Goal: Go to known website: Go to known website

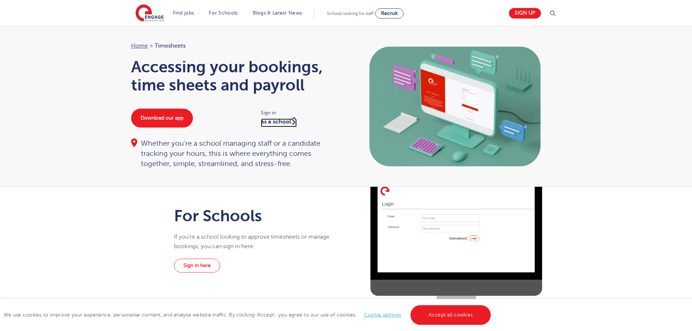
click at [271, 122] on link "as a school" at bounding box center [279, 122] width 36 height 9
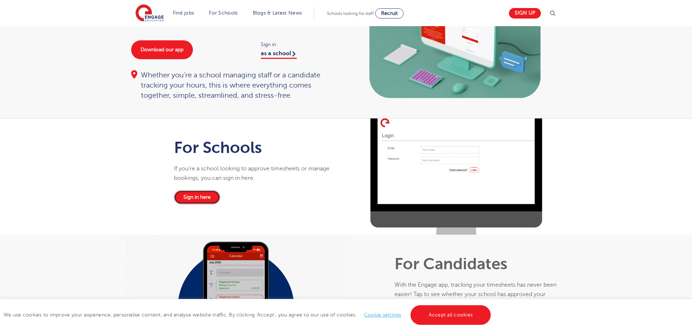
click at [189, 198] on link "Sign in here" at bounding box center [197, 197] width 46 height 14
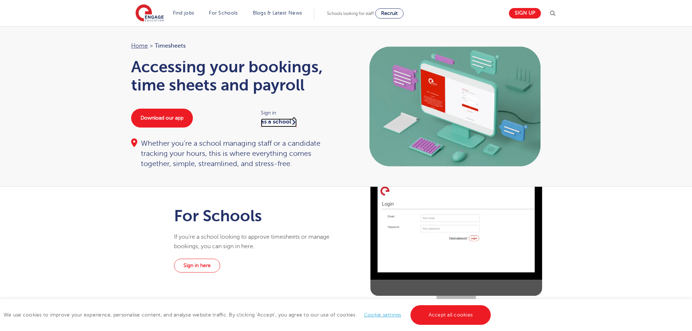
click at [278, 120] on link "as a school" at bounding box center [279, 122] width 36 height 9
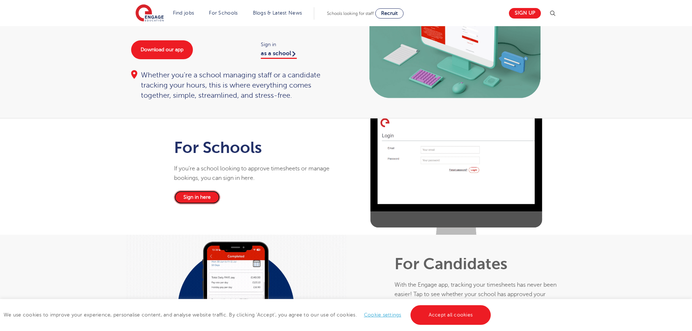
click at [195, 197] on link "Sign in here" at bounding box center [197, 197] width 46 height 14
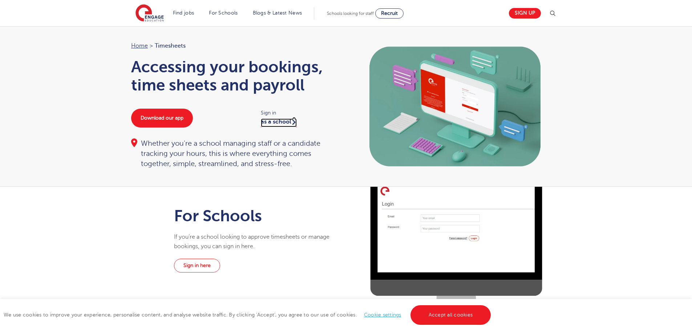
click at [278, 123] on link "as a school" at bounding box center [279, 122] width 36 height 9
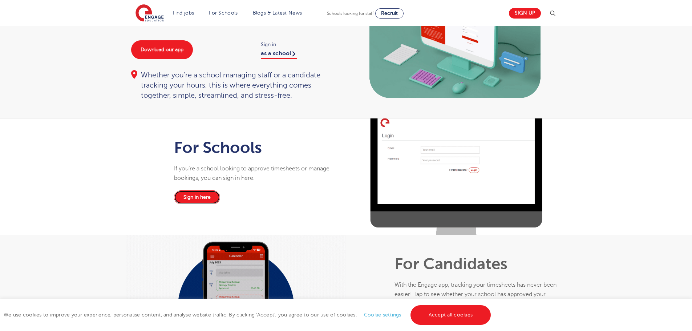
click at [194, 197] on link "Sign in here" at bounding box center [197, 197] width 46 height 14
